Goal: Information Seeking & Learning: Learn about a topic

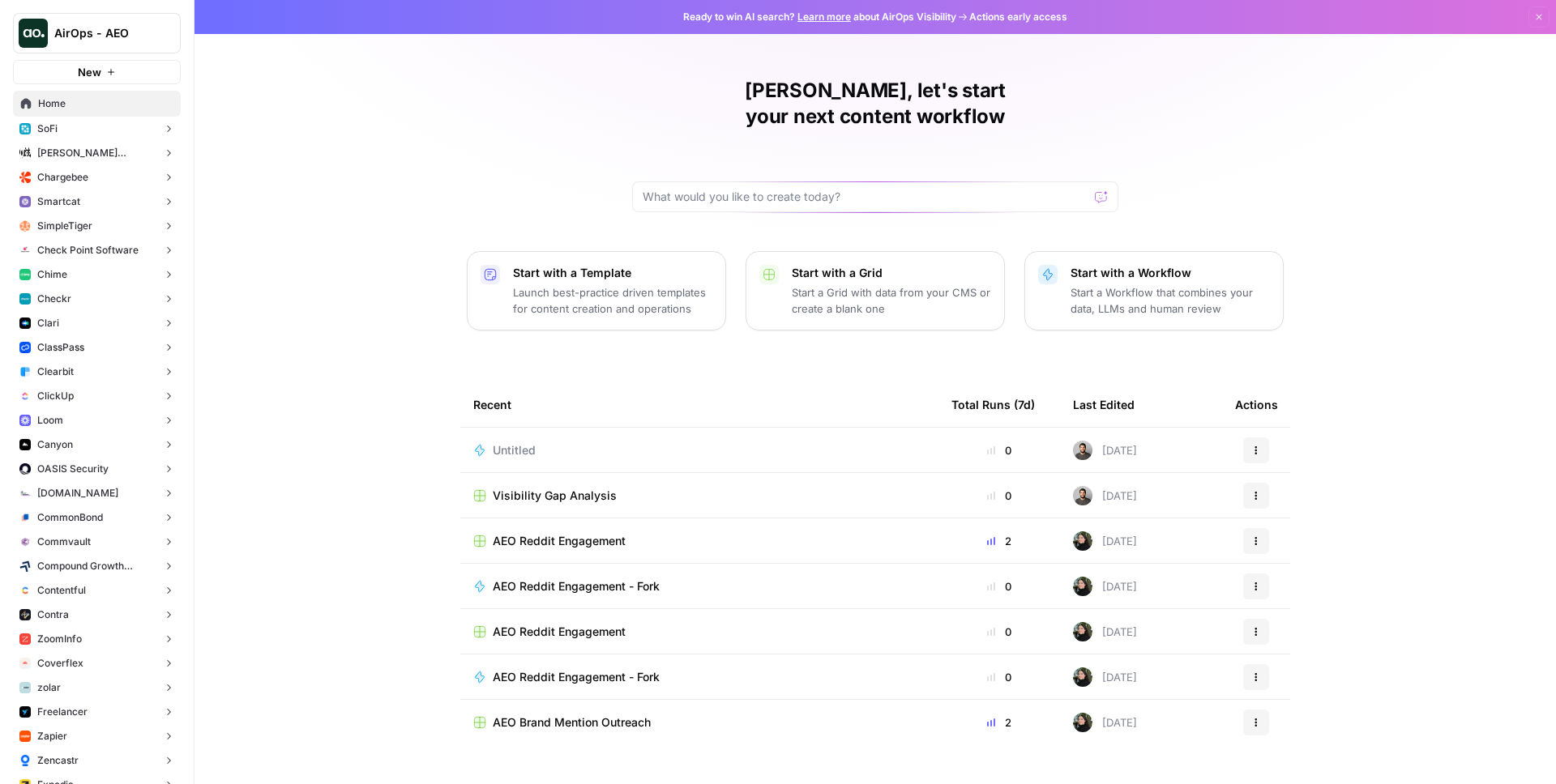
click at [69, 377] on span "Clearbit" at bounding box center [55, 372] width 36 height 14
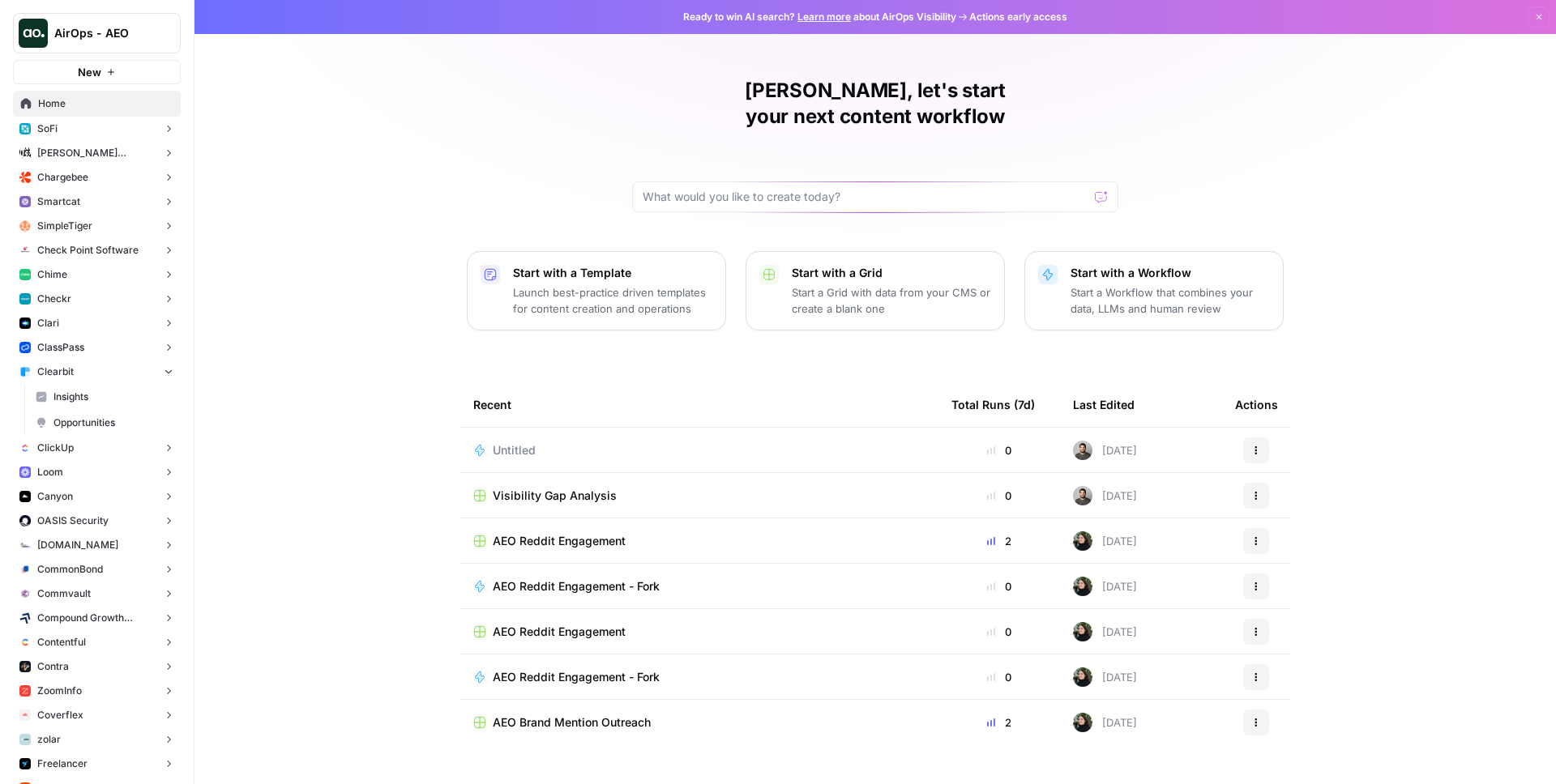
click at [107, 402] on span "Insights" at bounding box center [113, 396] width 119 height 14
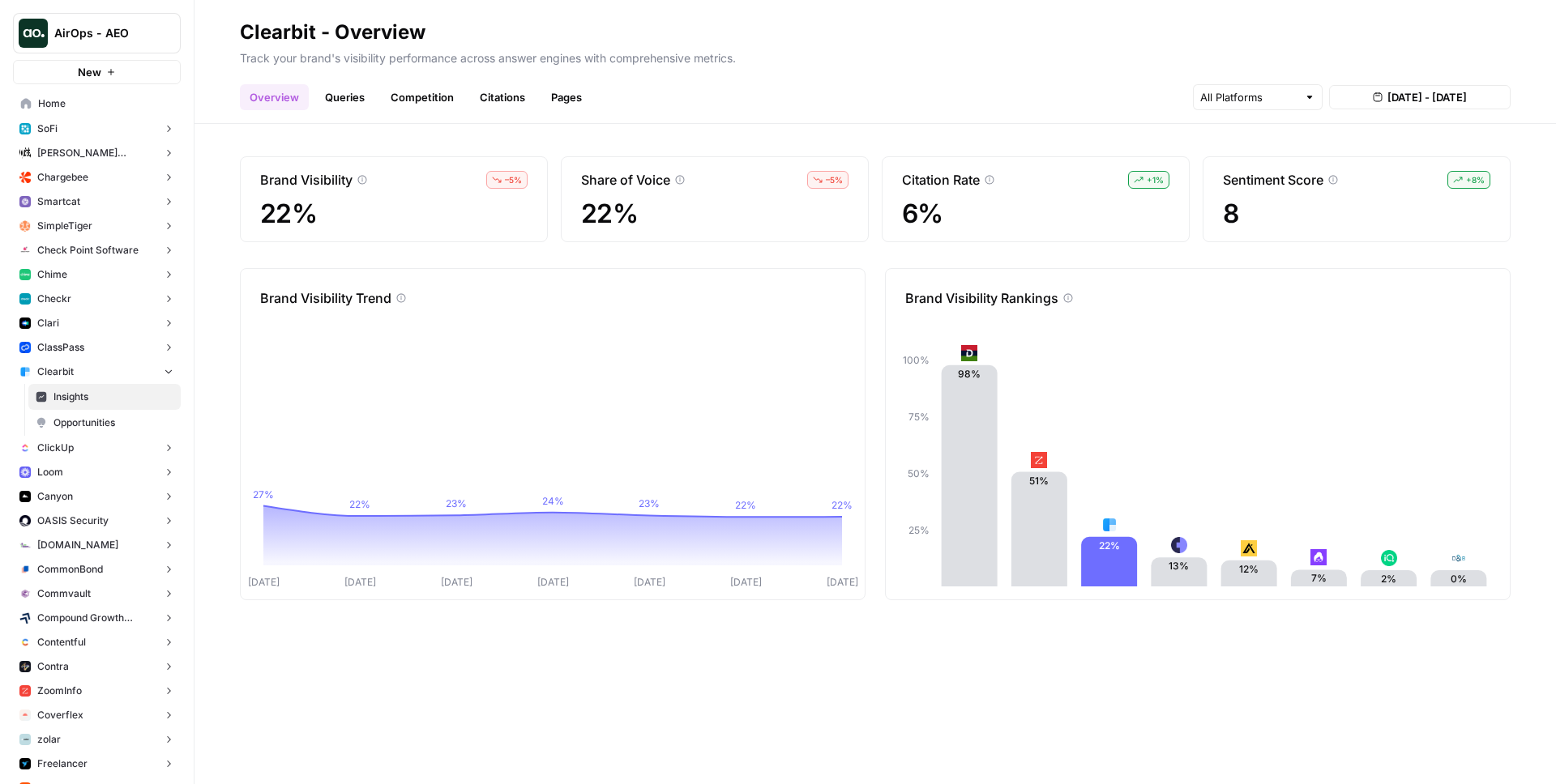
click at [566, 91] on link "Pages" at bounding box center [566, 97] width 50 height 26
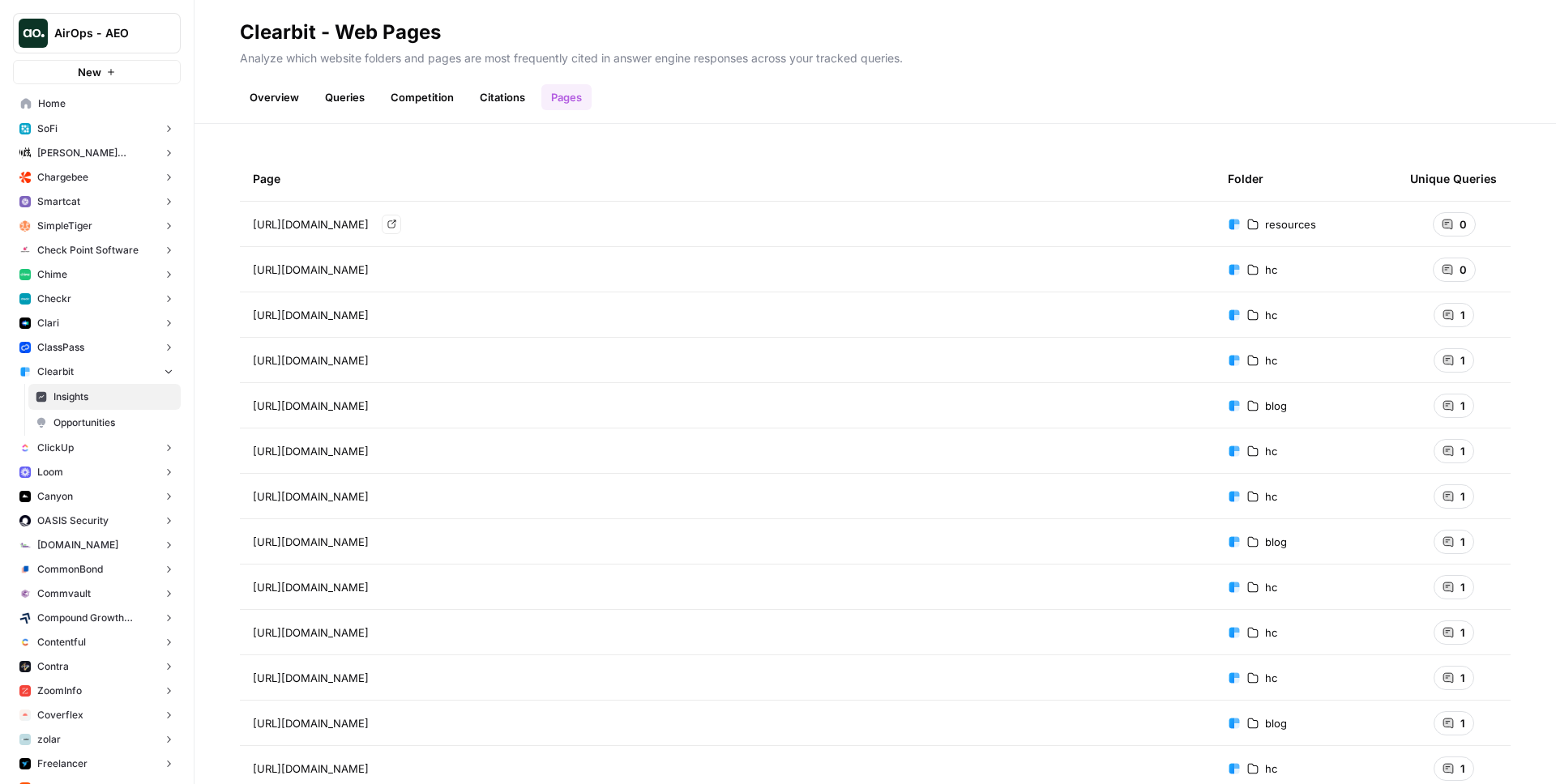
click at [369, 228] on span "[URL][DOMAIN_NAME]" at bounding box center [311, 224] width 116 height 16
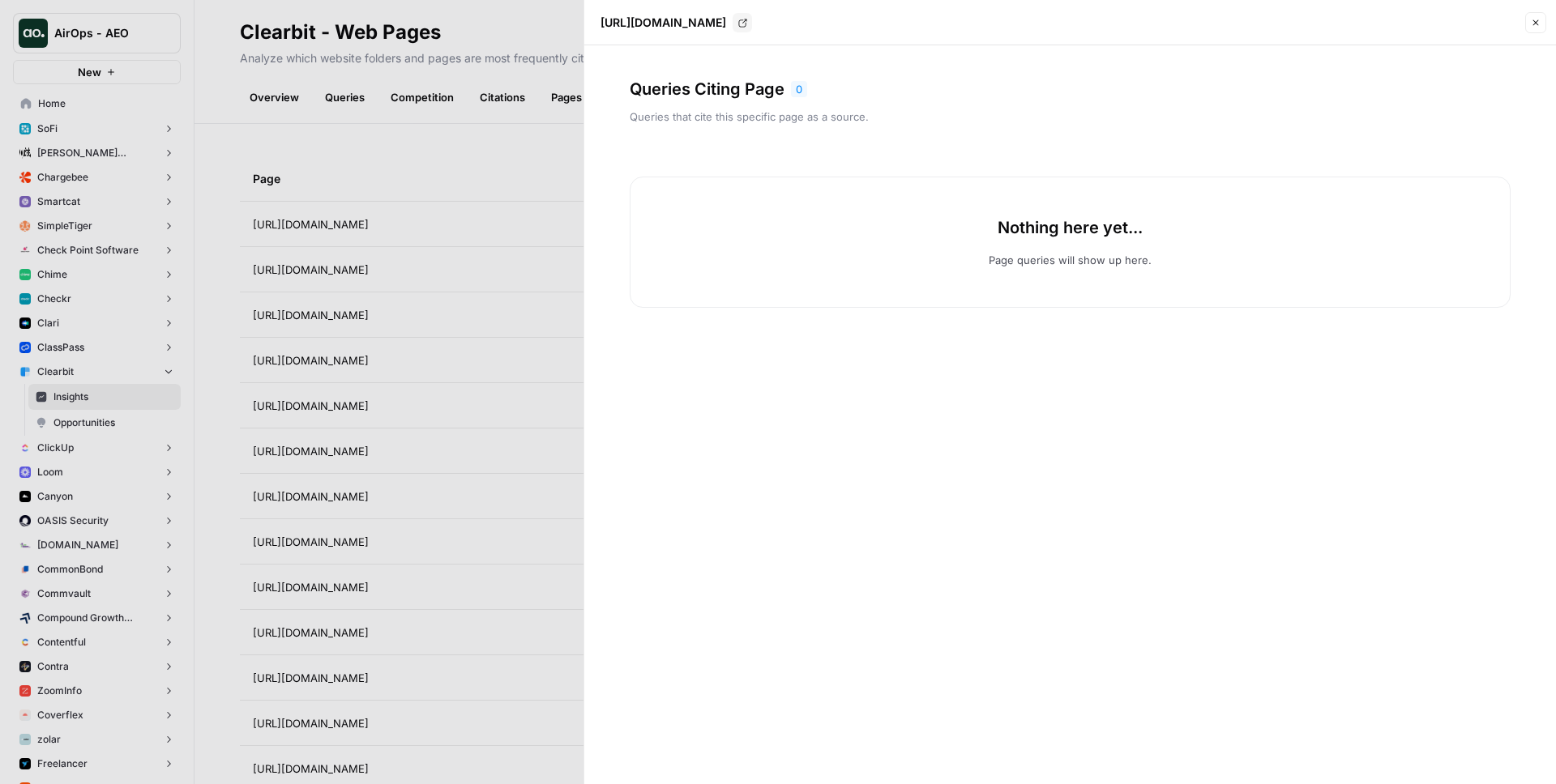
click at [487, 174] on div at bounding box center [778, 392] width 1556 height 784
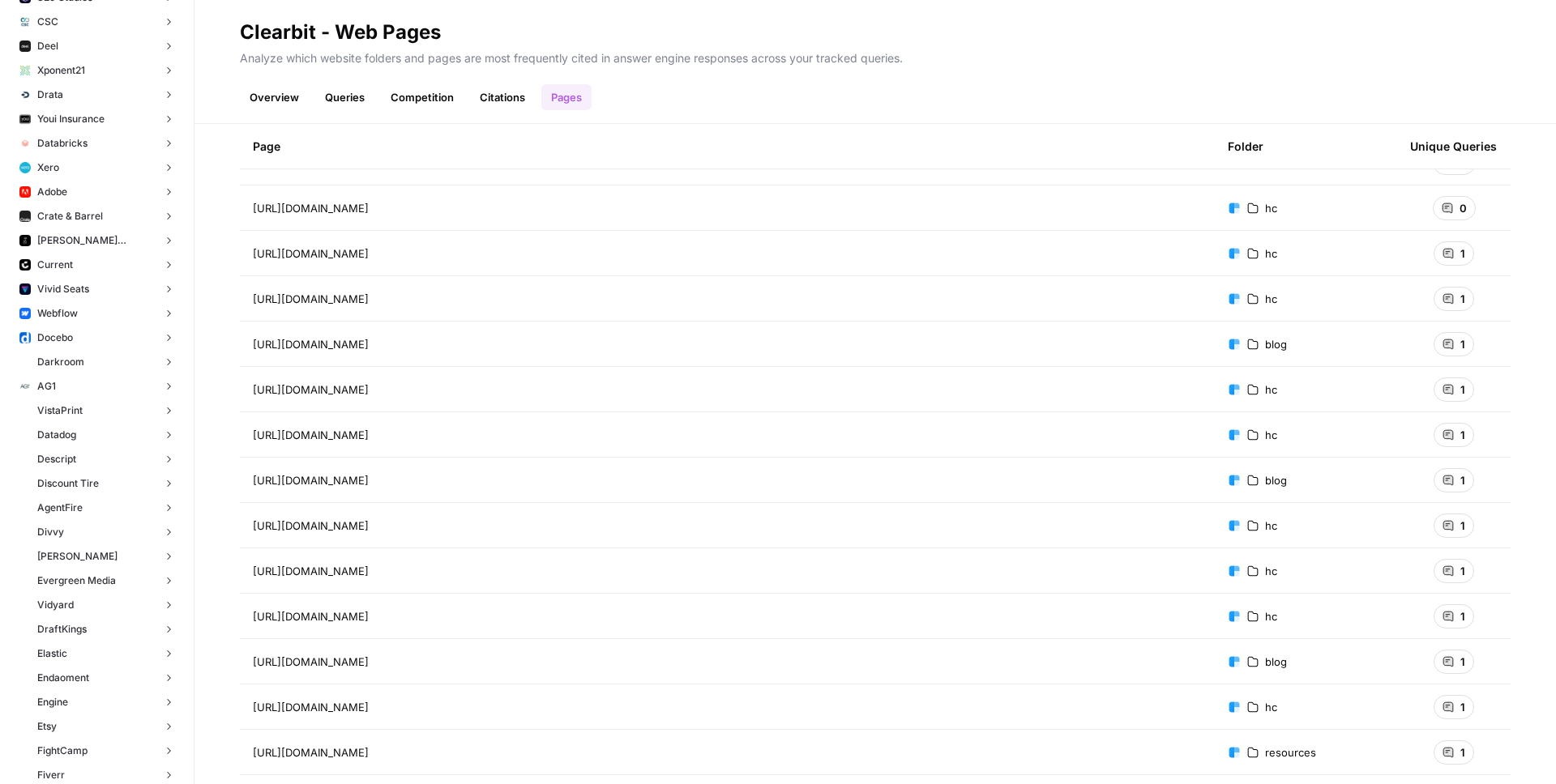
scroll to position [866, 0]
click at [86, 437] on button "Datadog" at bounding box center [97, 433] width 168 height 25
click at [74, 462] on span "Insights" at bounding box center [113, 458] width 119 height 14
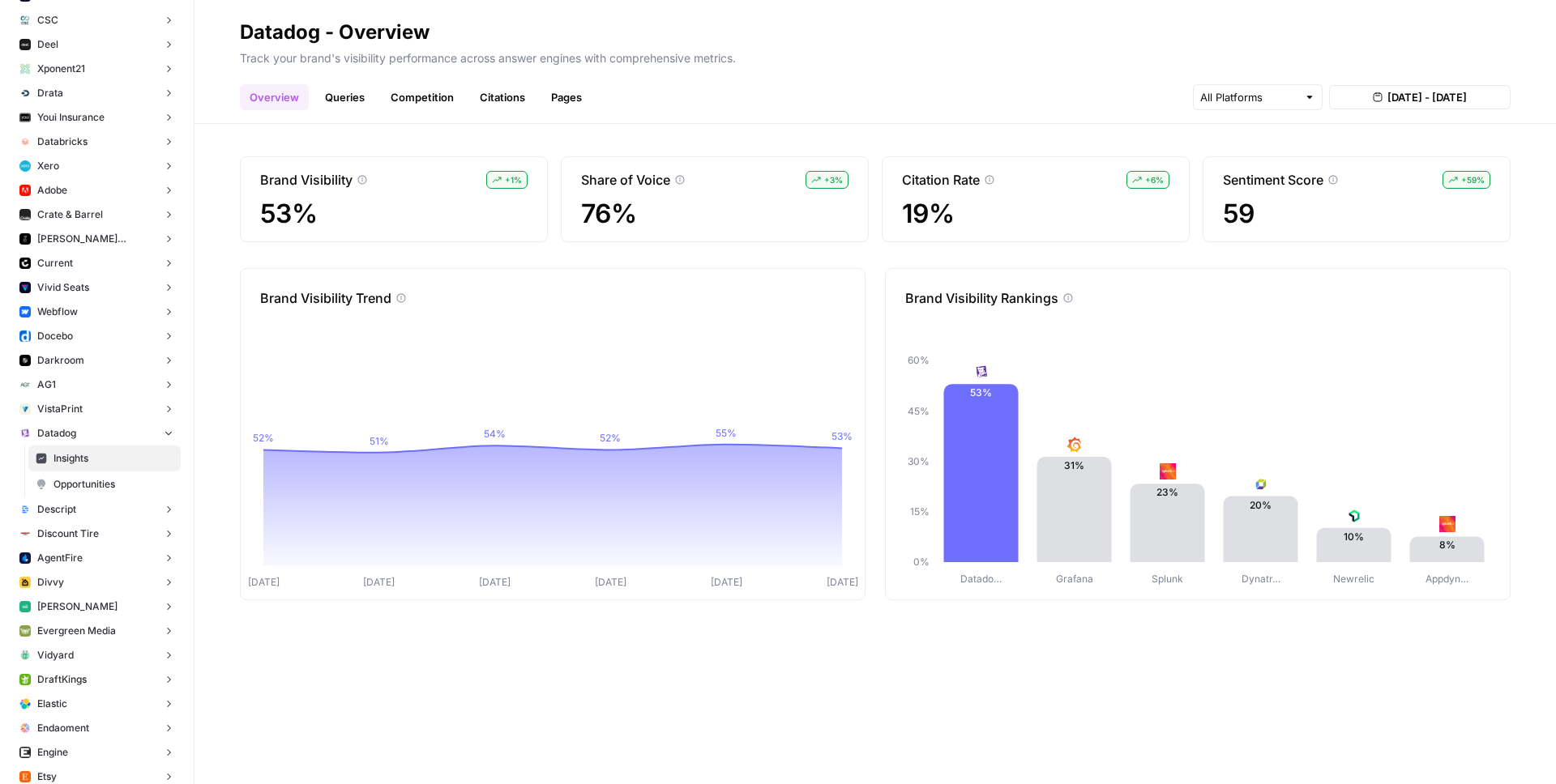
click at [568, 97] on link "Pages" at bounding box center [566, 97] width 50 height 26
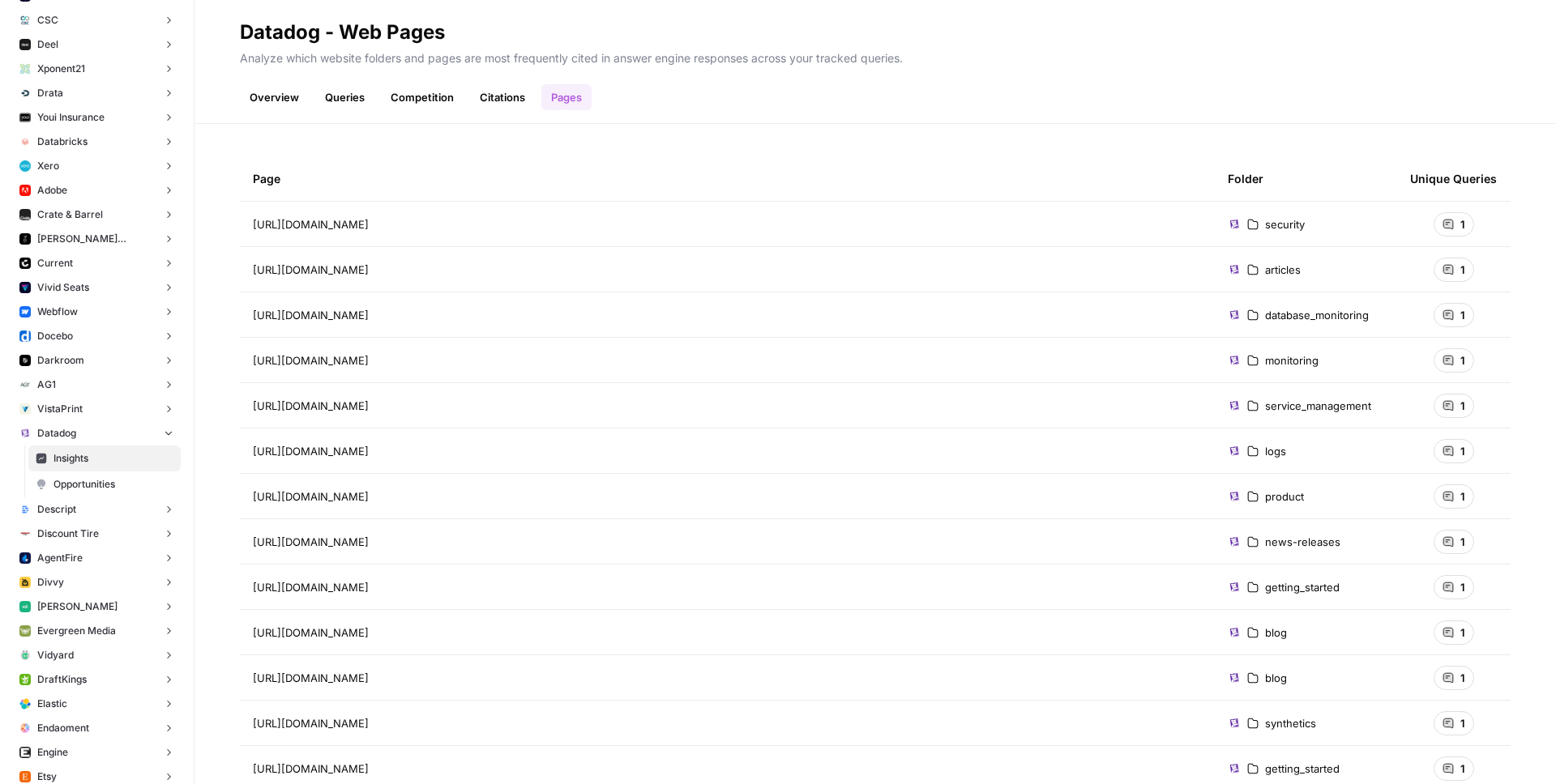
click at [523, 233] on td "[URL][DOMAIN_NAME]" at bounding box center [727, 224] width 975 height 45
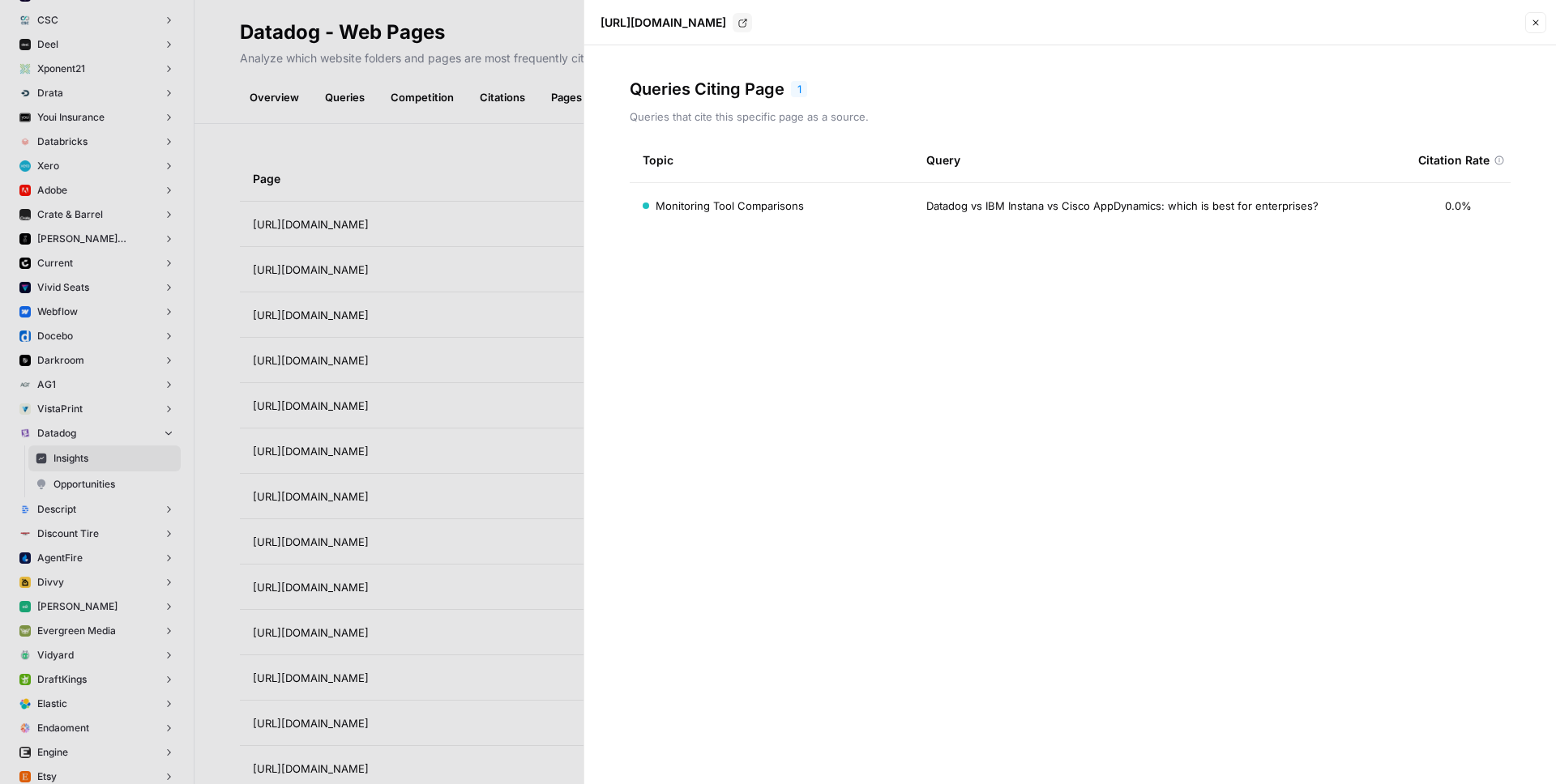
click at [320, 166] on div at bounding box center [778, 392] width 1556 height 784
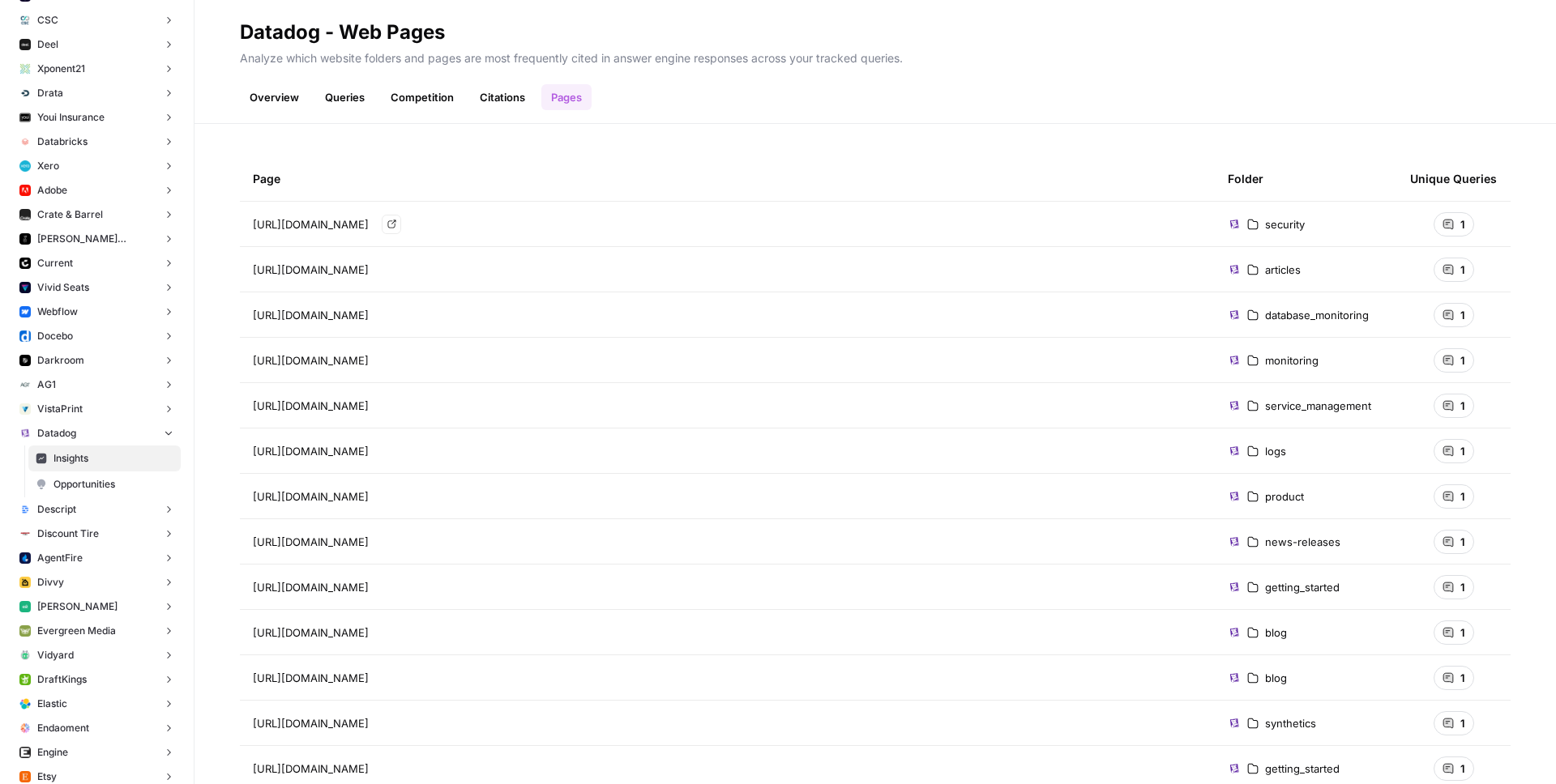
click at [369, 229] on span "[URL][DOMAIN_NAME]" at bounding box center [311, 224] width 116 height 16
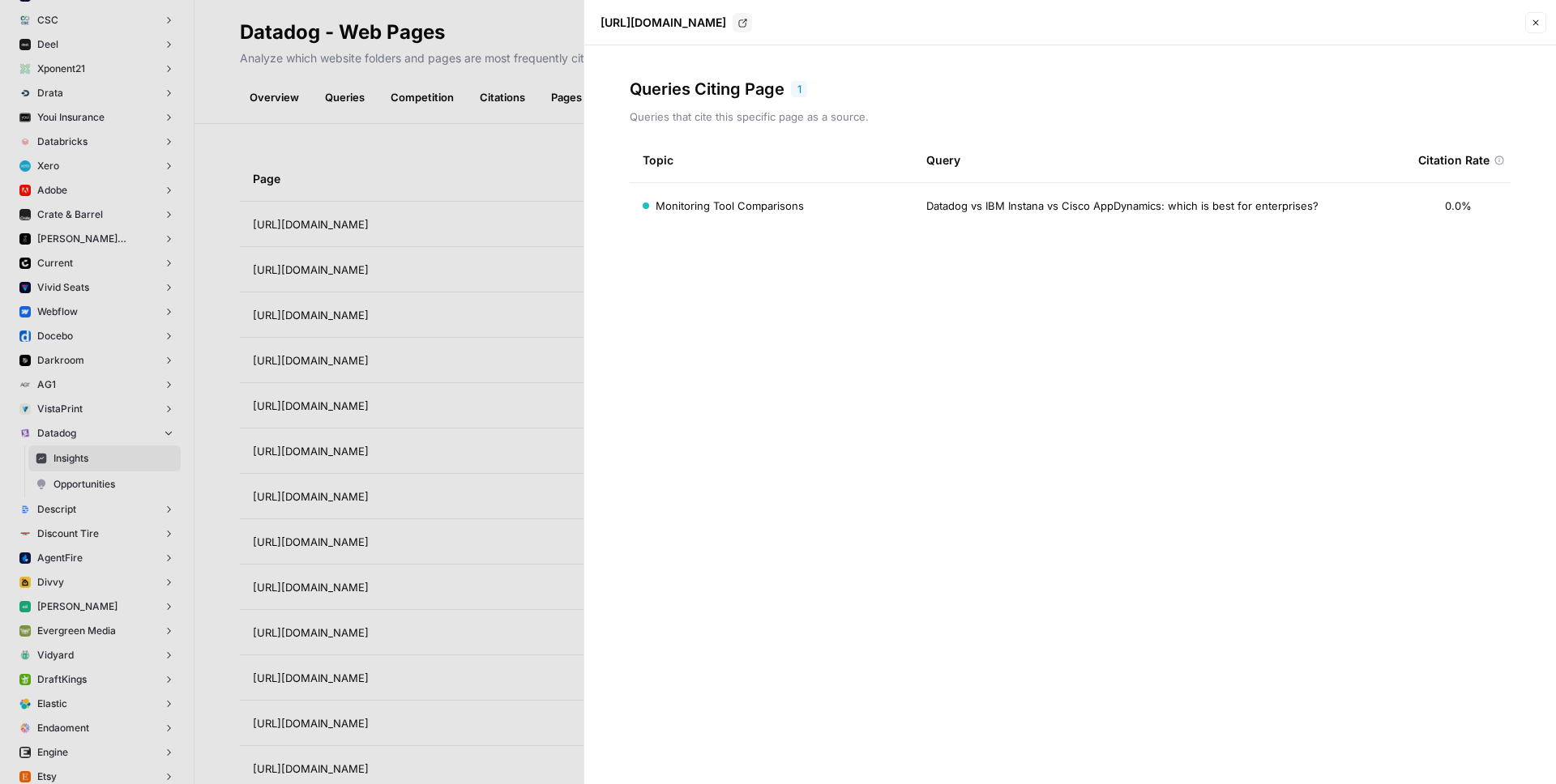
click at [734, 202] on span "Monitoring Tool Comparisons" at bounding box center [729, 206] width 148 height 16
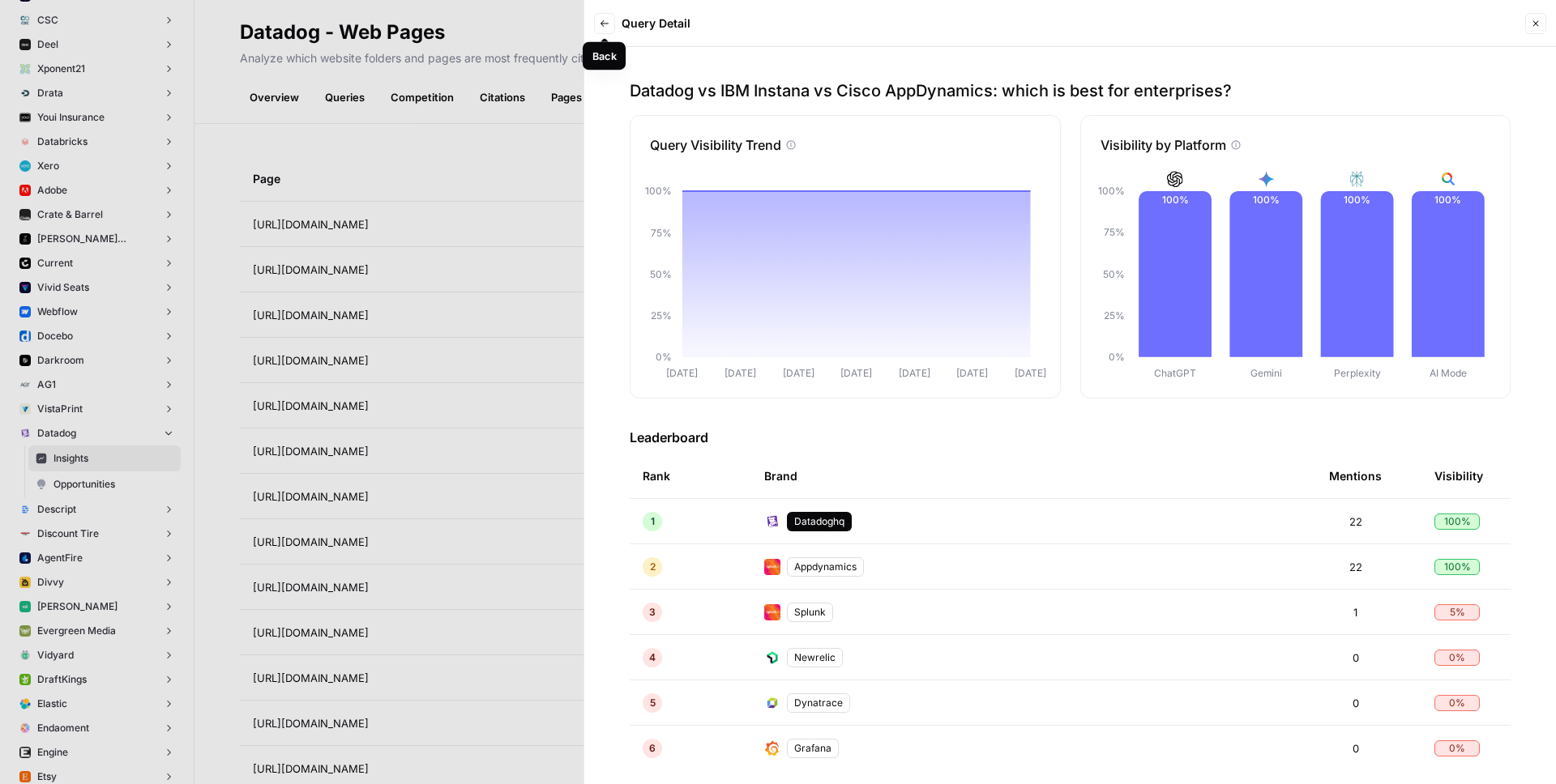
click at [606, 25] on icon "button" at bounding box center [604, 24] width 9 height 9
